Goal: Find specific page/section: Find specific page/section

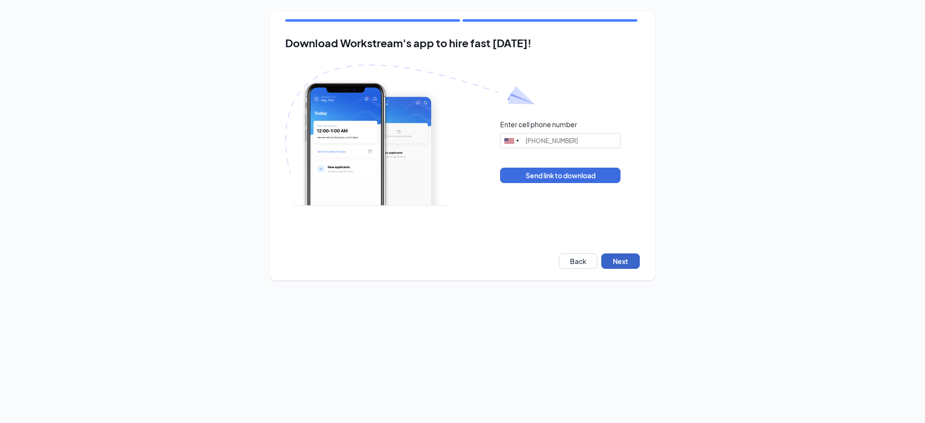
click at [618, 262] on button "Next" at bounding box center [620, 260] width 39 height 15
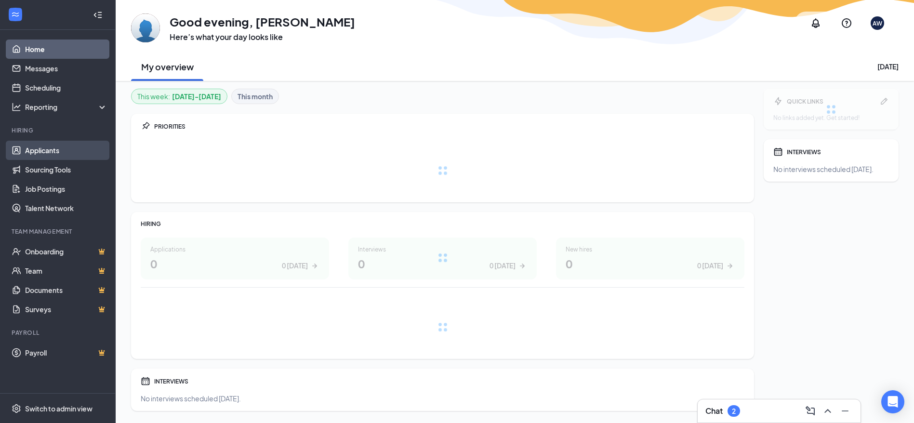
click at [45, 149] on link "Applicants" at bounding box center [66, 150] width 82 height 19
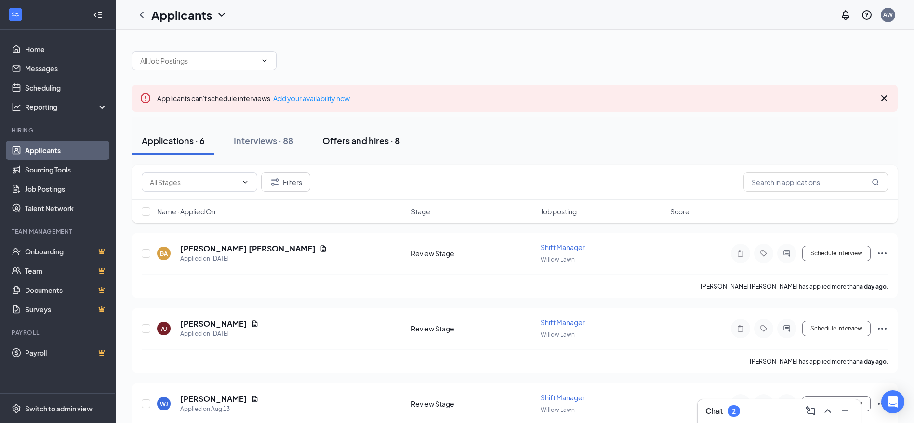
click at [344, 140] on div "Offers and hires · 8" at bounding box center [361, 140] width 78 height 12
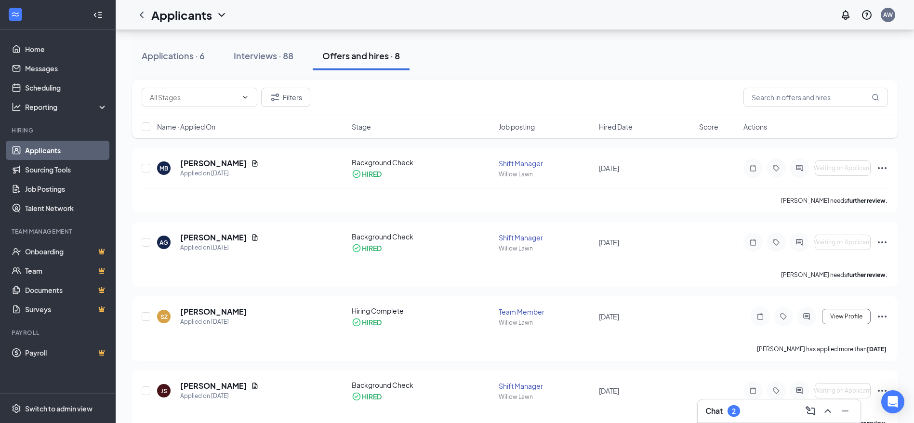
scroll to position [85, 0]
